Goal: Transaction & Acquisition: Purchase product/service

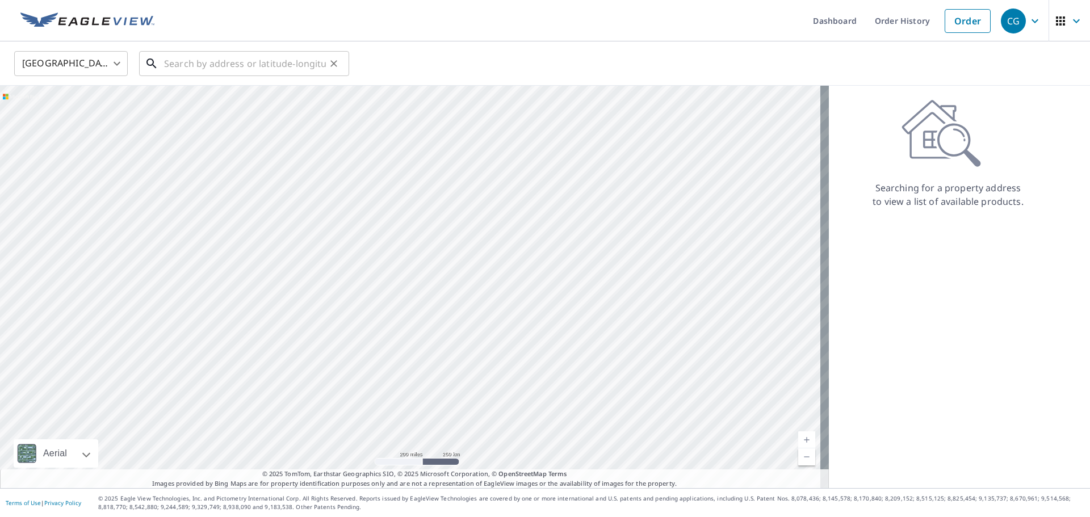
click at [166, 64] on input "text" at bounding box center [245, 64] width 162 height 32
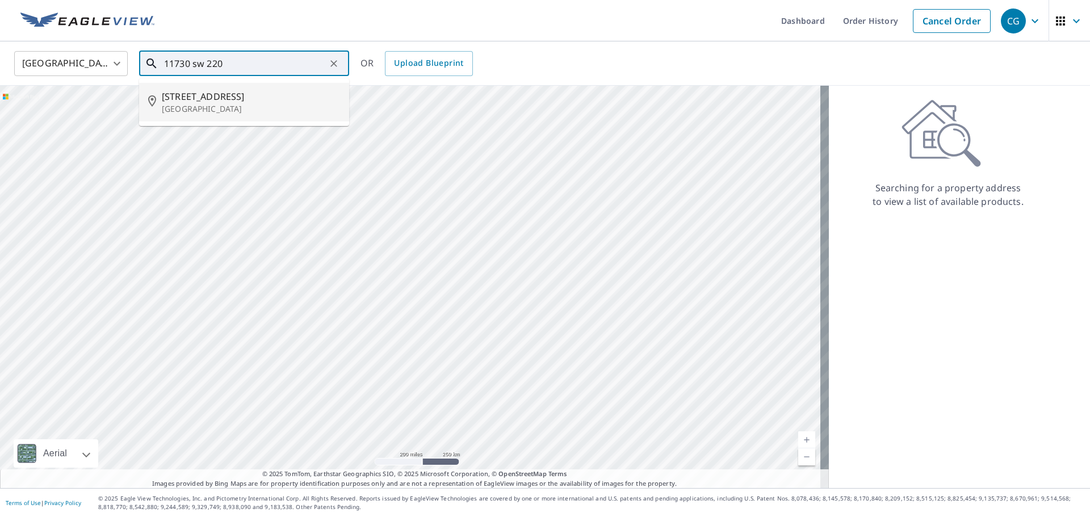
click at [208, 90] on span "[STREET_ADDRESS]" at bounding box center [251, 97] width 178 height 14
type input "[STREET_ADDRESS]"
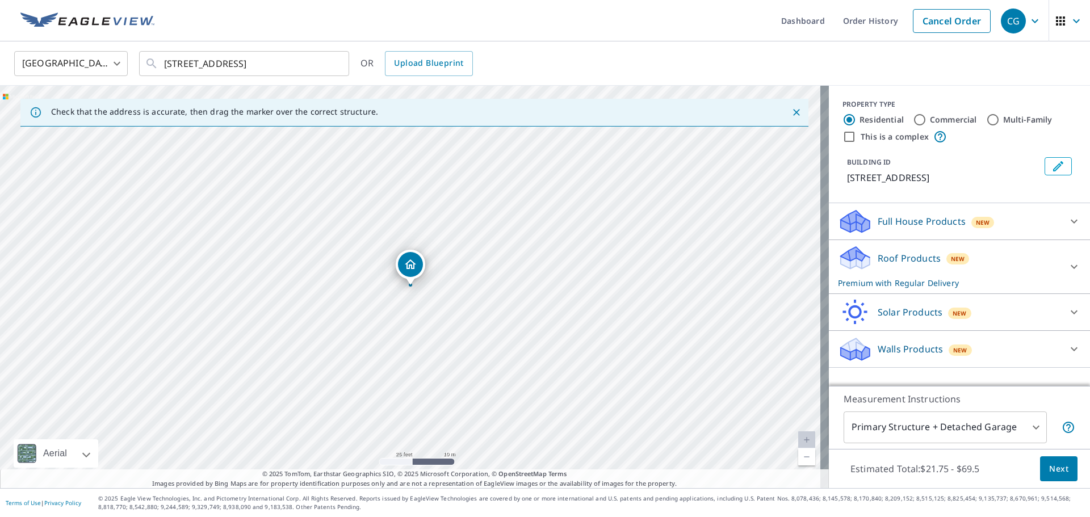
click at [942, 265] on div "Roof Products New Premium with Regular Delivery" at bounding box center [949, 267] width 223 height 44
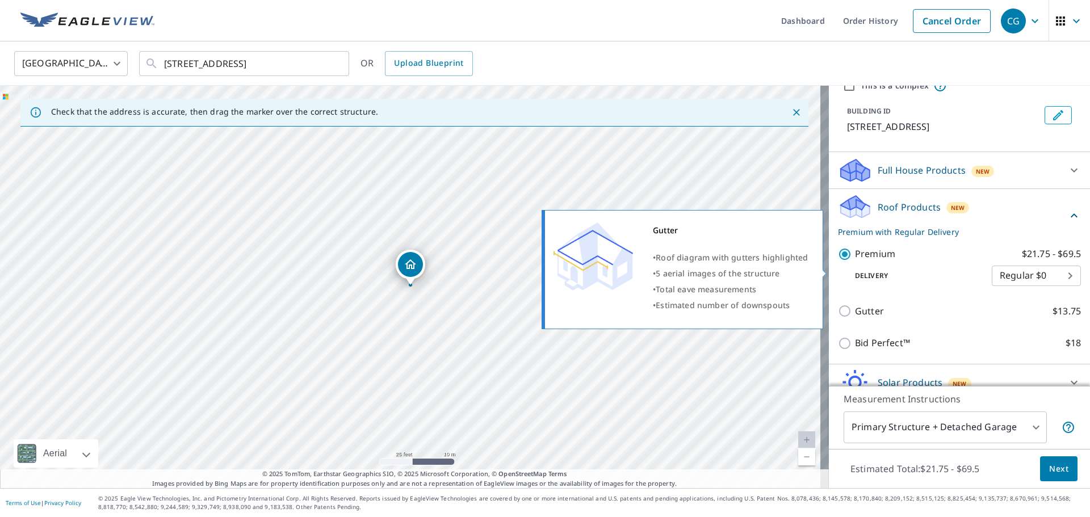
scroll to position [103, 0]
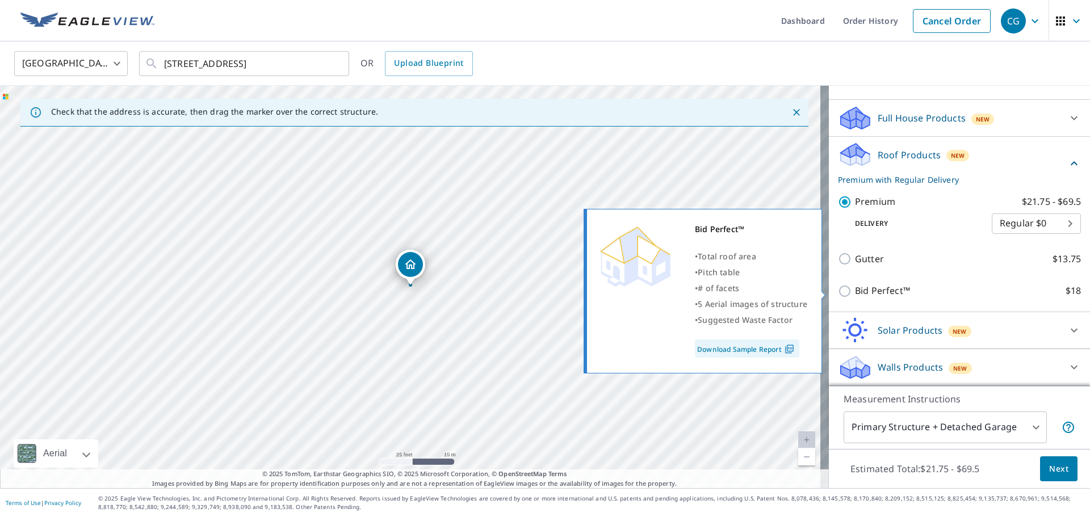
click at [884, 294] on p "Bid Perfect™" at bounding box center [882, 291] width 55 height 14
click at [855, 294] on input "Bid Perfect™ $18" at bounding box center [846, 291] width 17 height 14
checkbox input "true"
checkbox input "false"
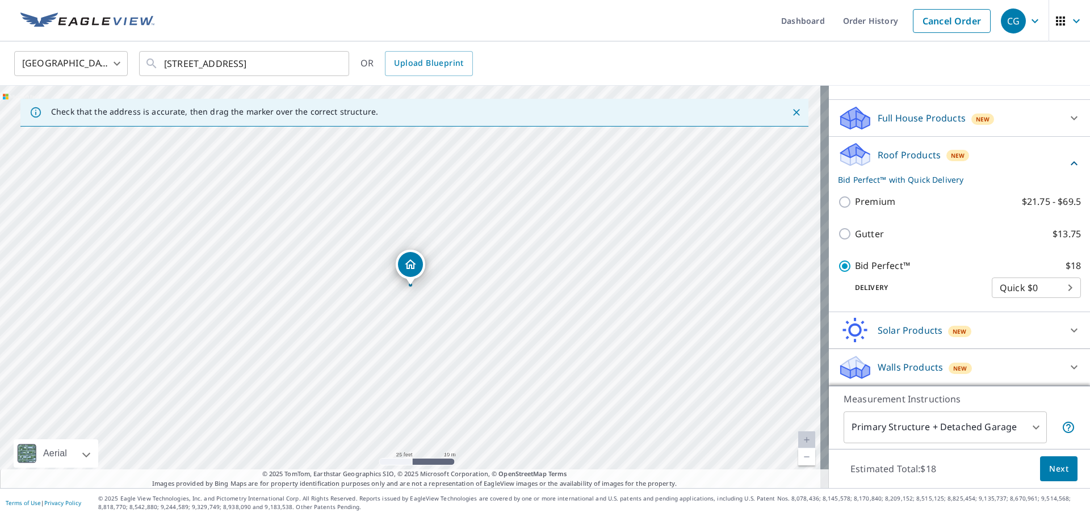
click at [1065, 459] on button "Next" at bounding box center [1058, 470] width 37 height 26
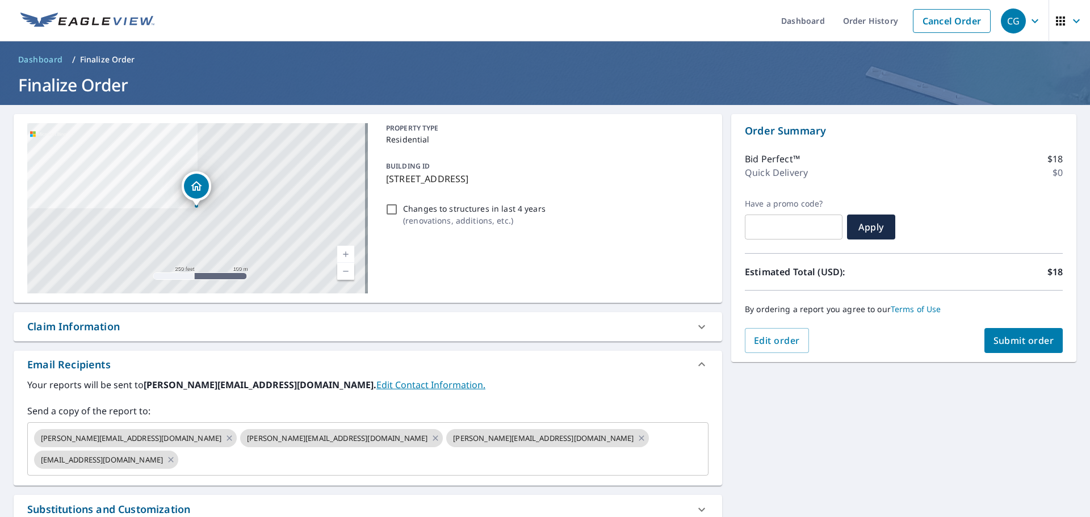
click at [995, 340] on span "Submit order" at bounding box center [1024, 340] width 61 height 12
